Goal: Find contact information: Find contact information

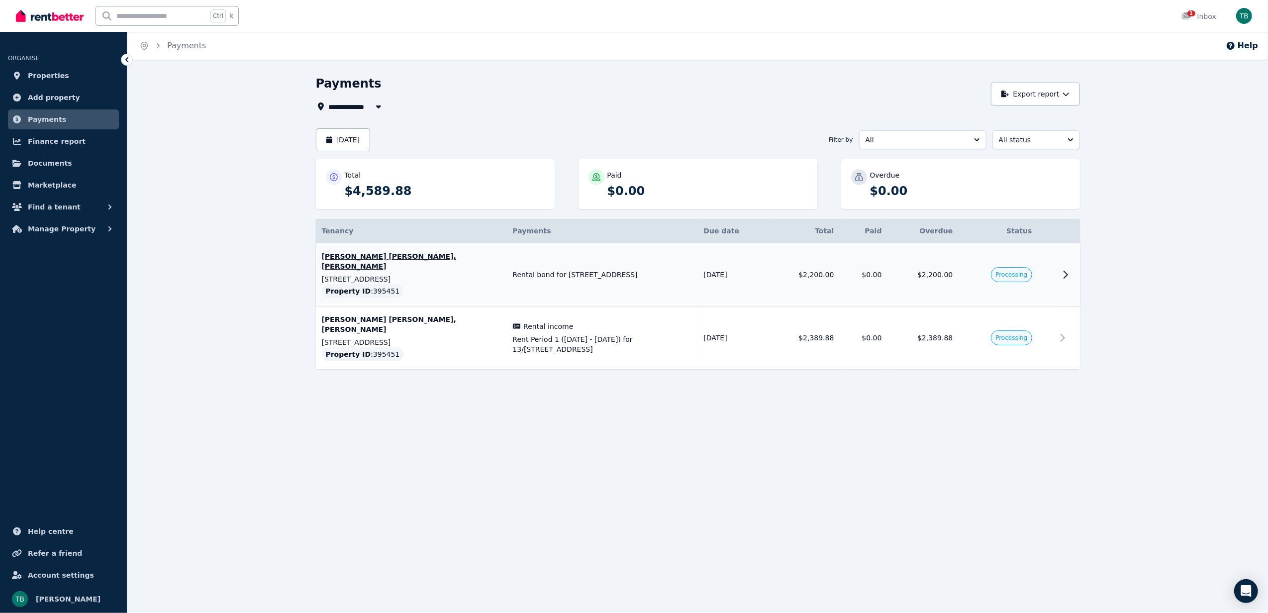
click at [1039, 266] on td at bounding box center [1047, 274] width 18 height 63
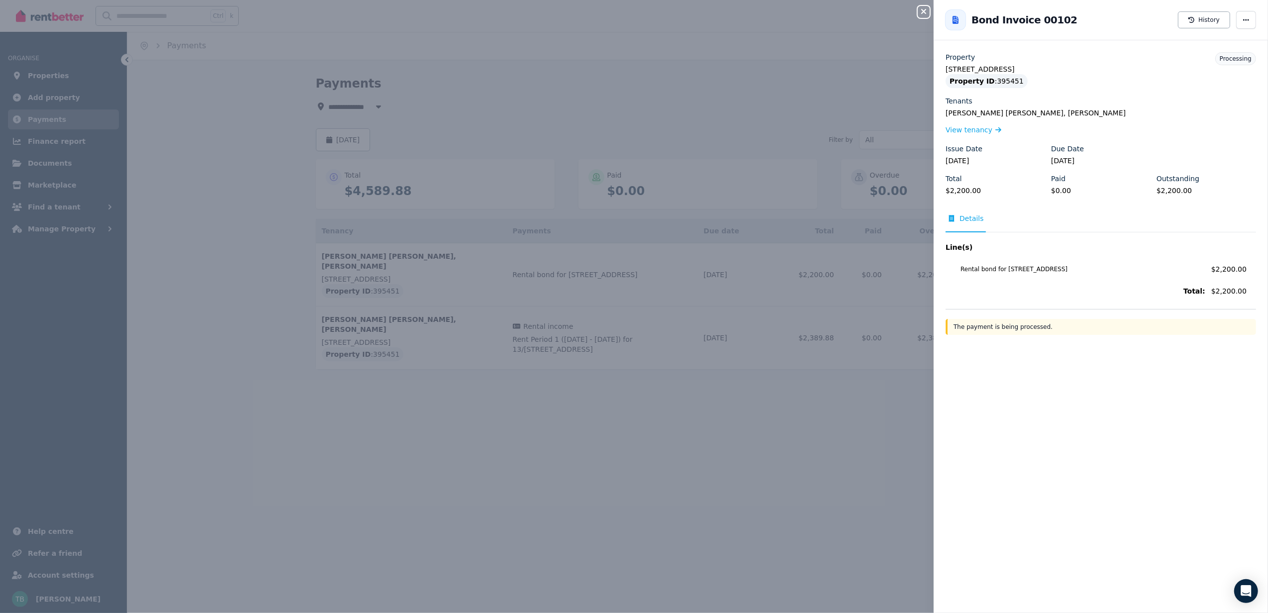
click at [802, 428] on div "Close panel Back to Bond Invoice 00102 History Property 13/450 Bell St, Preston…" at bounding box center [634, 306] width 1268 height 613
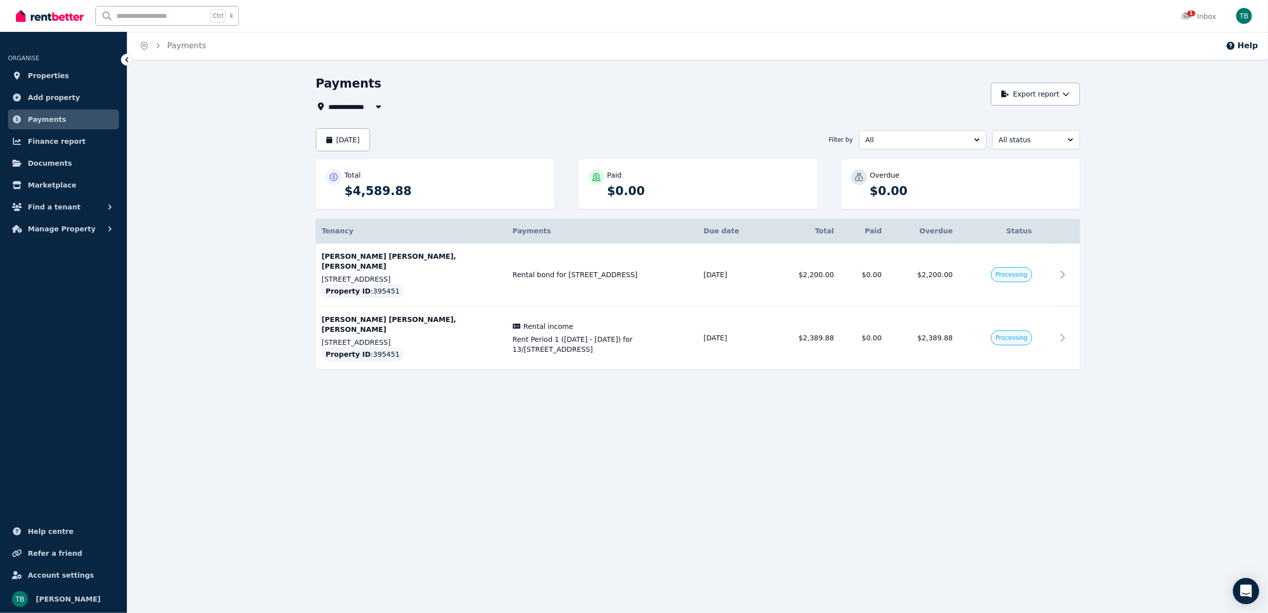
click at [1250, 599] on div "Open Intercom Messenger" at bounding box center [1246, 591] width 26 height 26
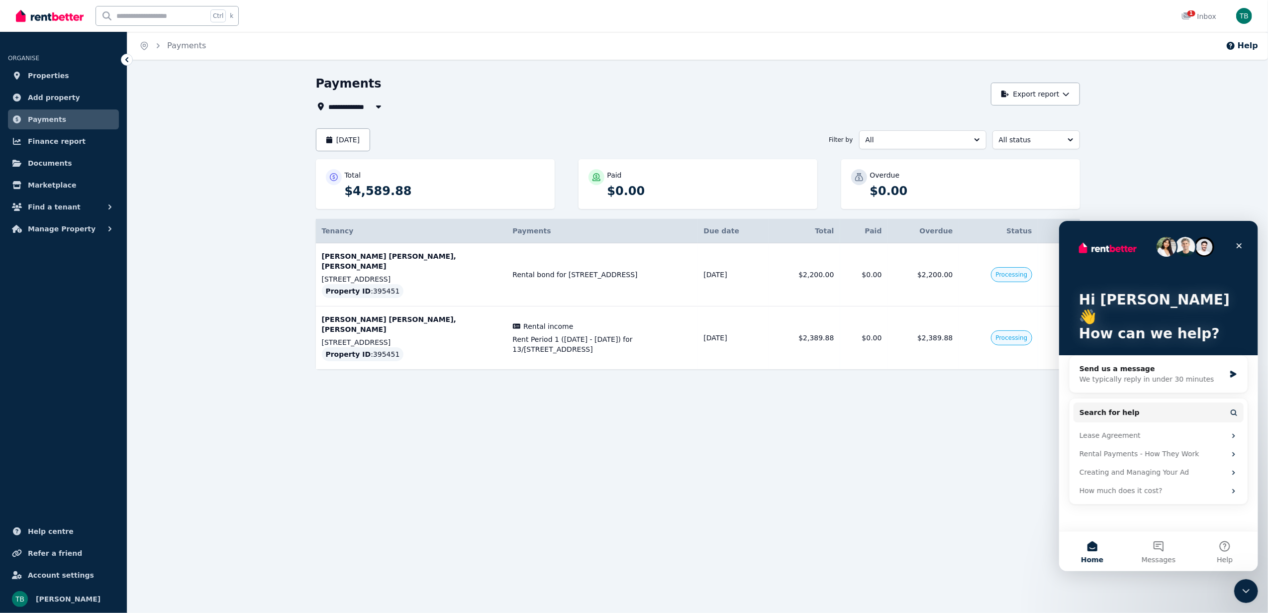
click at [984, 474] on div "**********" at bounding box center [634, 306] width 1268 height 613
click at [1179, 177] on div "**********" at bounding box center [697, 249] width 1141 height 347
click at [1232, 250] on div "Close" at bounding box center [1239, 245] width 18 height 18
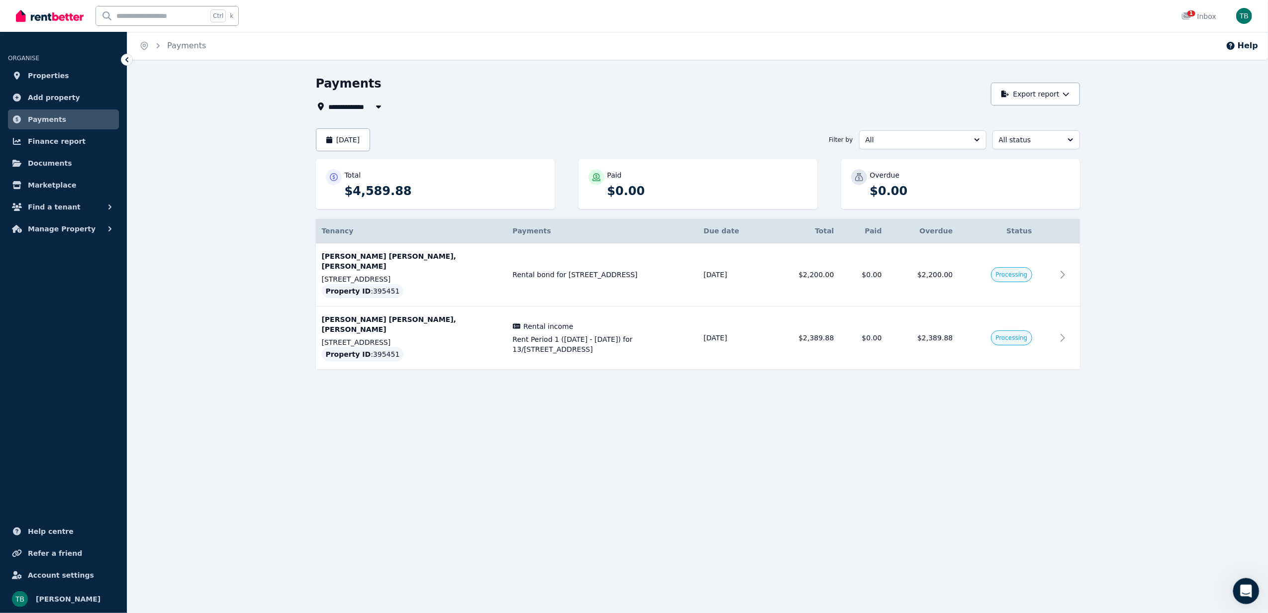
click at [1241, 597] on div "Open Intercom Messenger" at bounding box center [1244, 589] width 33 height 33
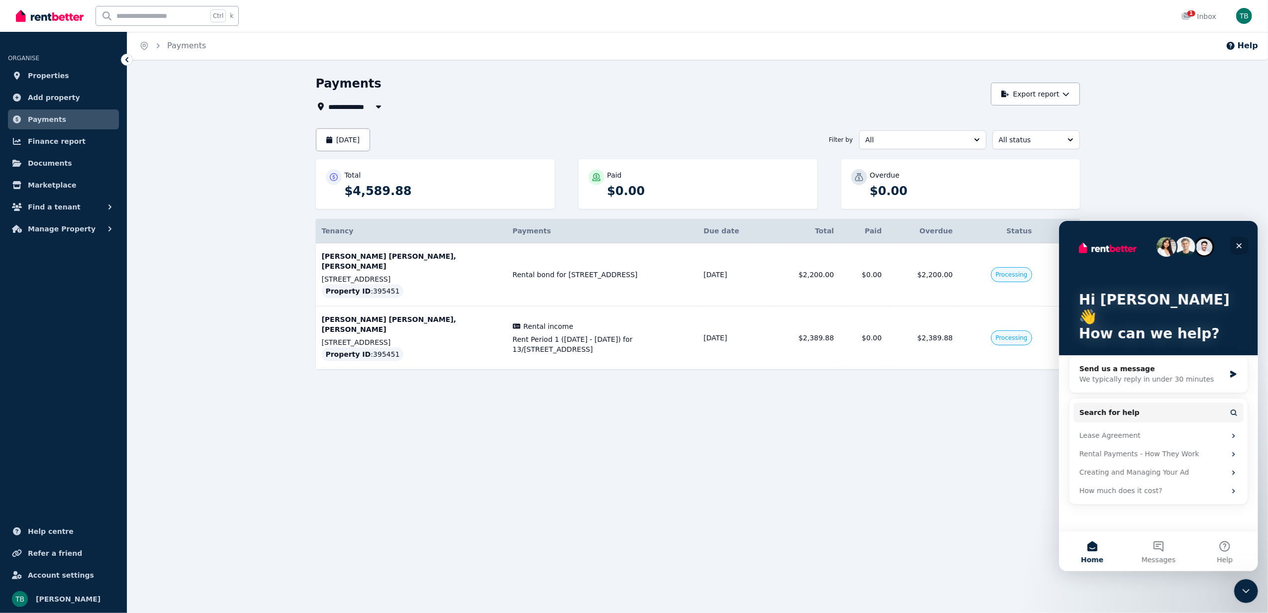
click at [1242, 245] on icon "Close" at bounding box center [1239, 245] width 8 height 8
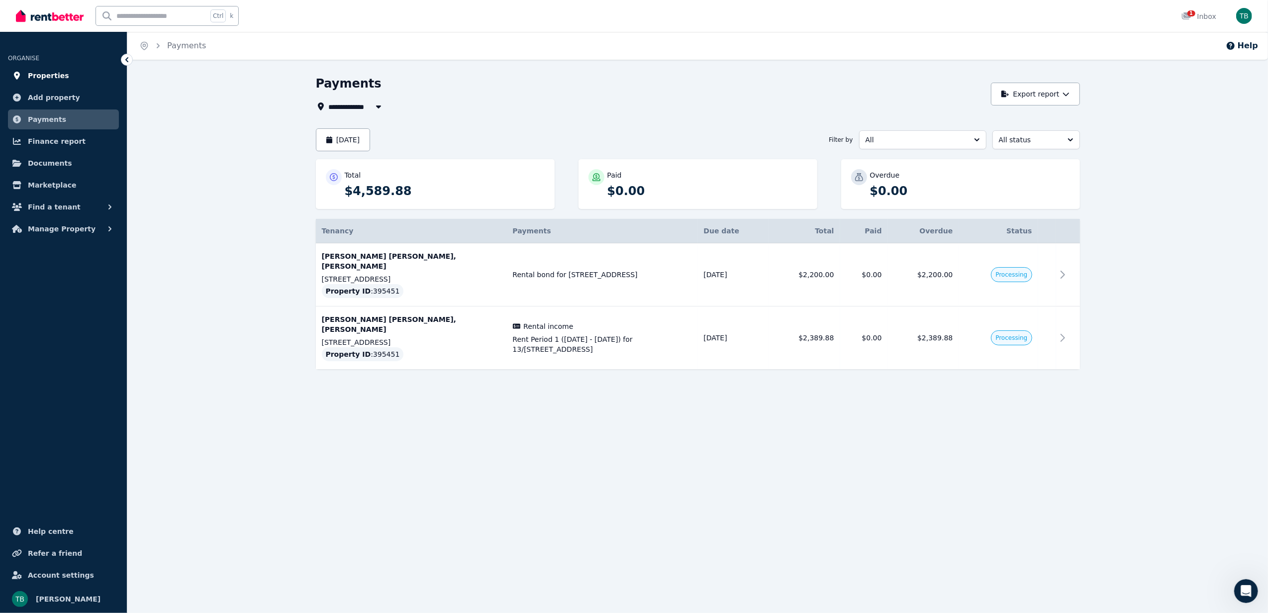
click at [54, 84] on link "Properties" at bounding box center [63, 76] width 111 height 20
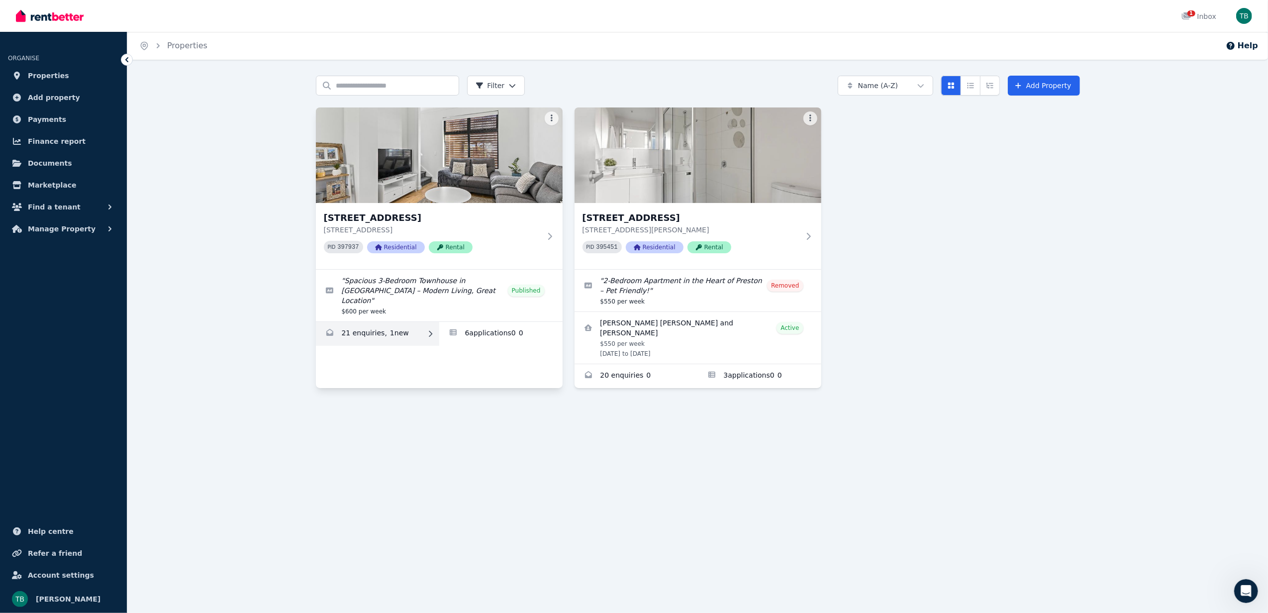
click at [384, 331] on link "Enquiries for 2/66 Conington Cres, Morphett Vale" at bounding box center [377, 334] width 123 height 24
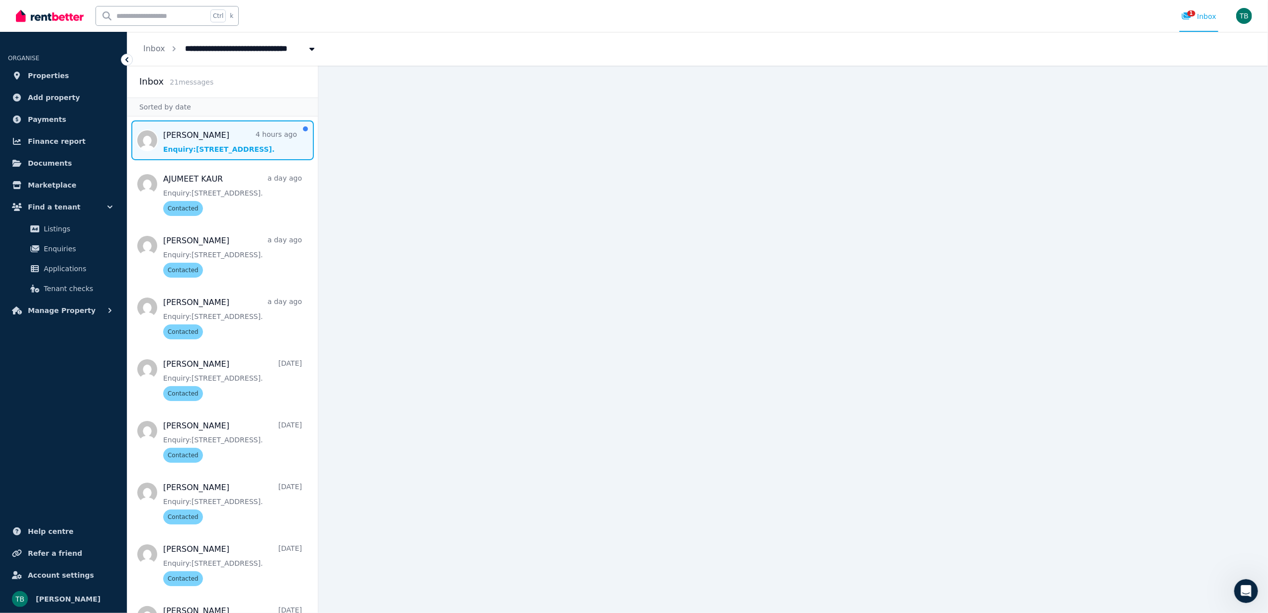
click at [217, 138] on span "Message list" at bounding box center [222, 140] width 191 height 40
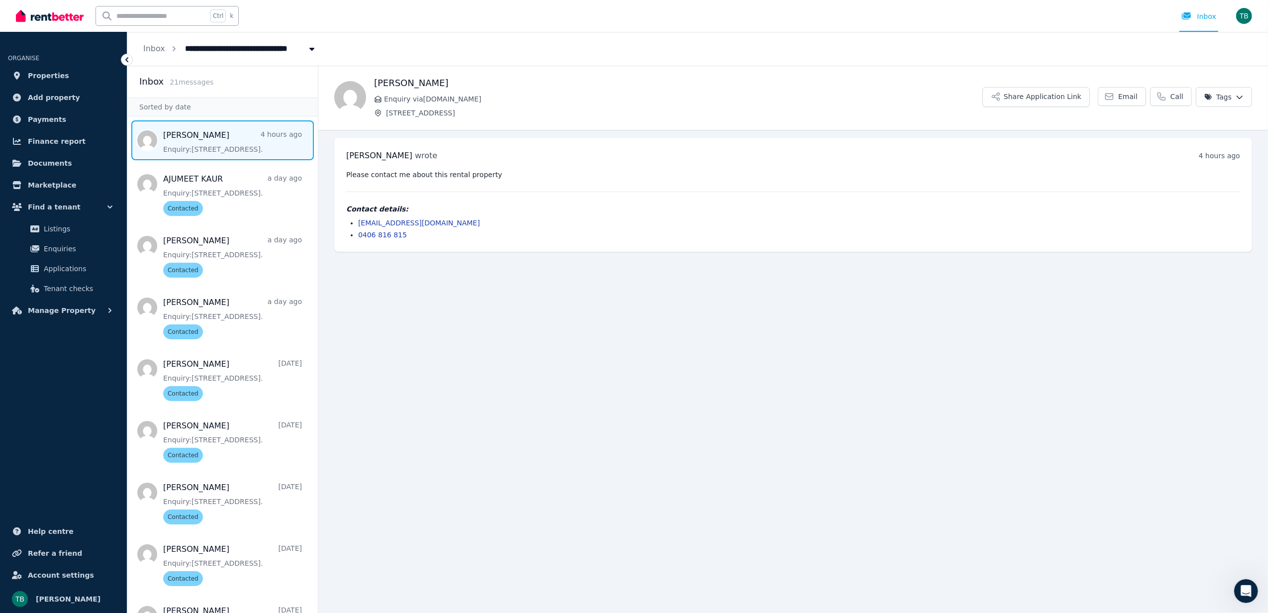
click at [401, 233] on li "0406 816 815" at bounding box center [799, 235] width 882 height 10
